Goal: Download file/media

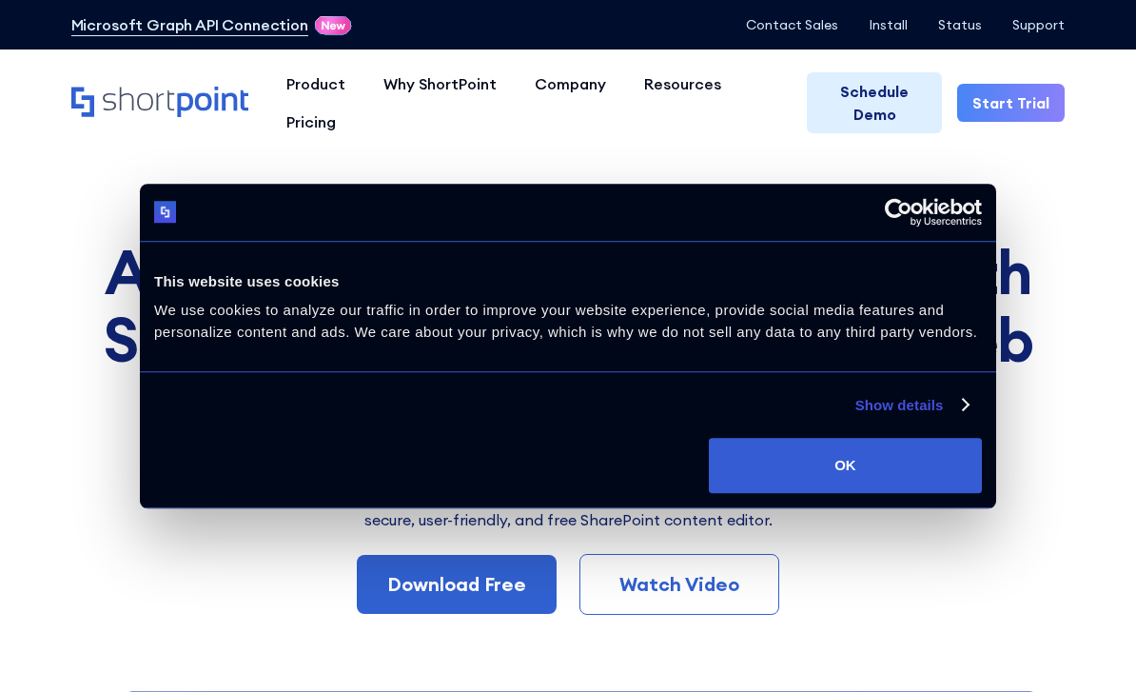
scroll to position [11, 0]
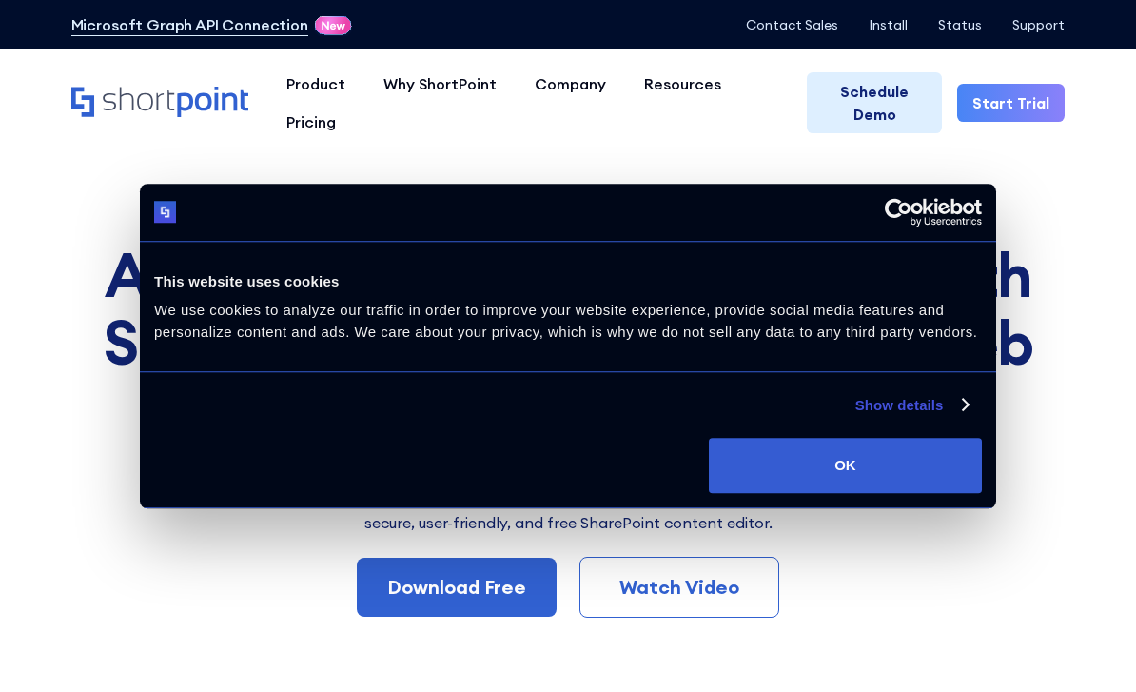
click at [790, 493] on button "OK" at bounding box center [845, 465] width 273 height 55
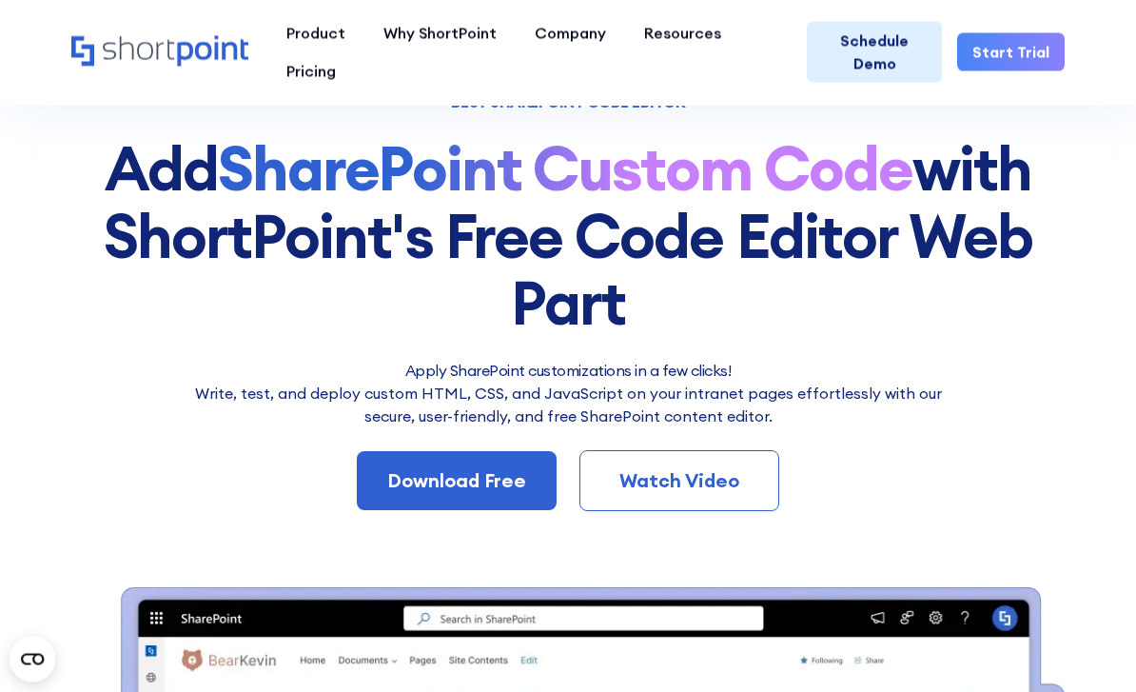
scroll to position [118, 0]
click at [478, 491] on div "Download Free" at bounding box center [456, 480] width 139 height 29
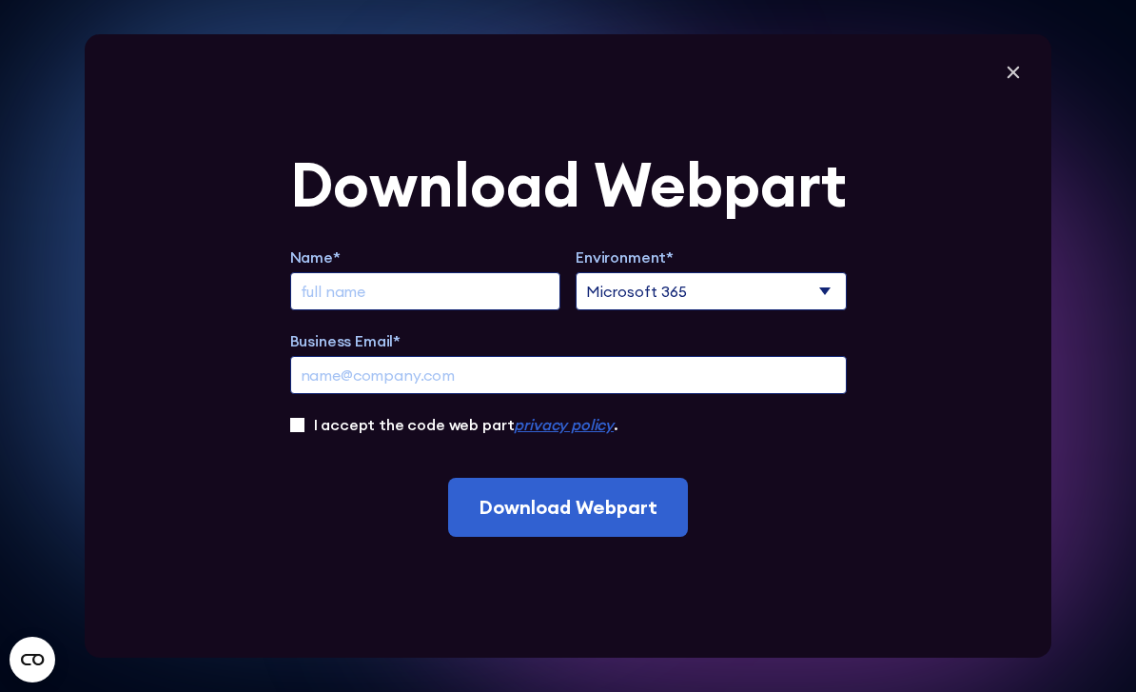
click at [493, 268] on label "Name*" at bounding box center [425, 257] width 271 height 23
click at [493, 356] on input "Business Email*" at bounding box center [568, 375] width 557 height 38
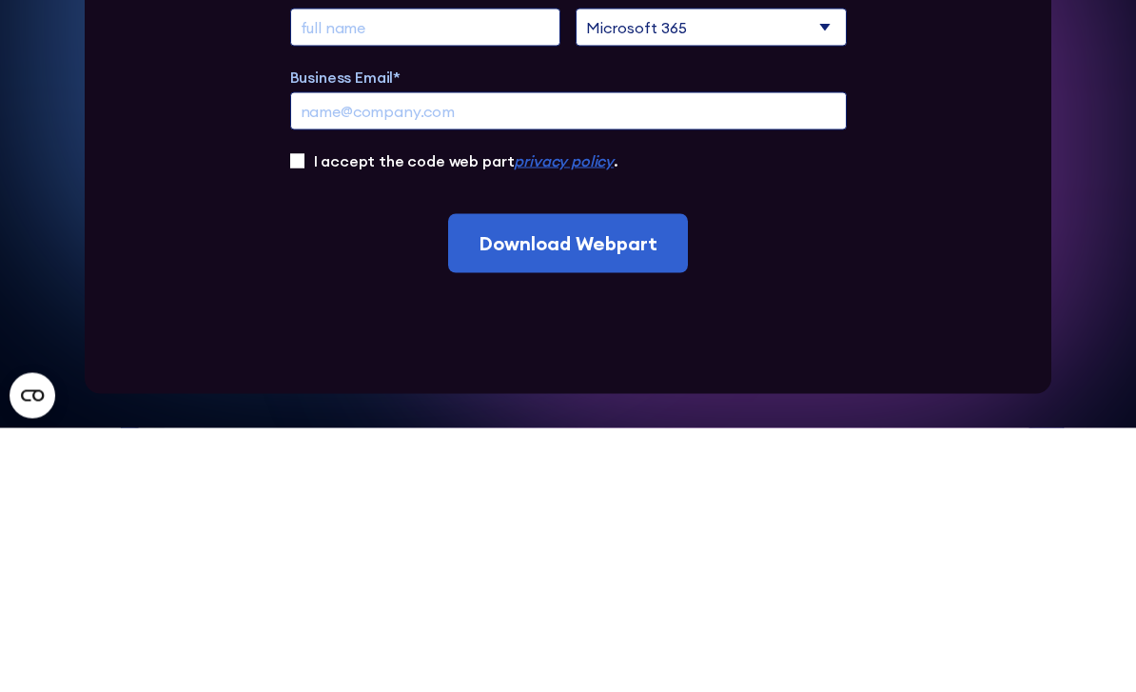
click at [488, 272] on input "Extend Trial" at bounding box center [425, 291] width 271 height 38
type input "[PERSON_NAME]"
click at [573, 356] on input "Business Email*" at bounding box center [568, 375] width 557 height 38
type input "[EMAIL_ADDRESS][DOMAIN_NAME]"
click at [567, 478] on input "Download Webpart" at bounding box center [568, 507] width 240 height 59
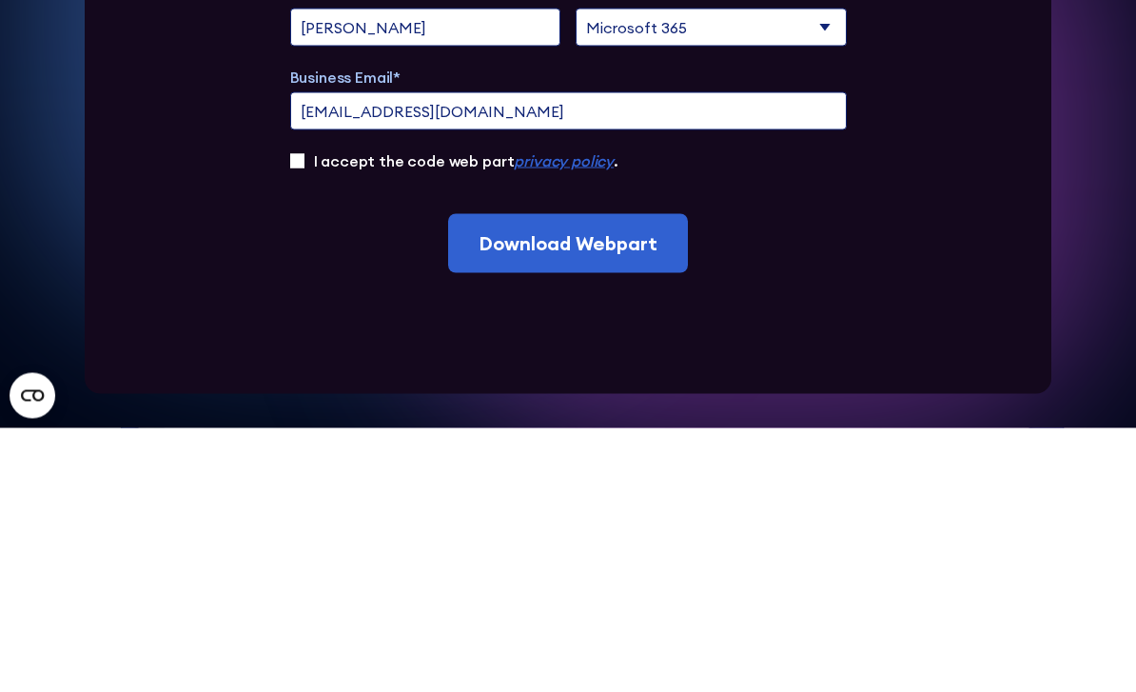
scroll to position [382, 0]
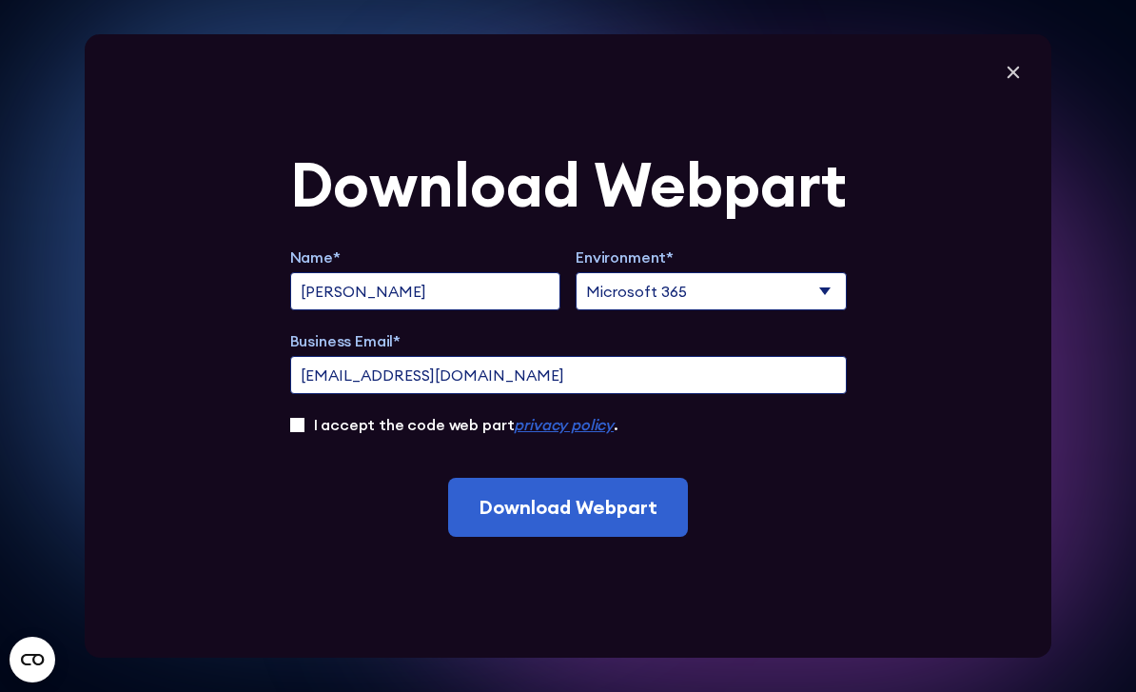
click at [301, 432] on input "I accept the code web part privacy policy ." at bounding box center [297, 425] width 14 height 14
checkbox input "true"
click at [583, 537] on input "Download Webpart" at bounding box center [568, 507] width 240 height 59
